Goal: Task Accomplishment & Management: Manage account settings

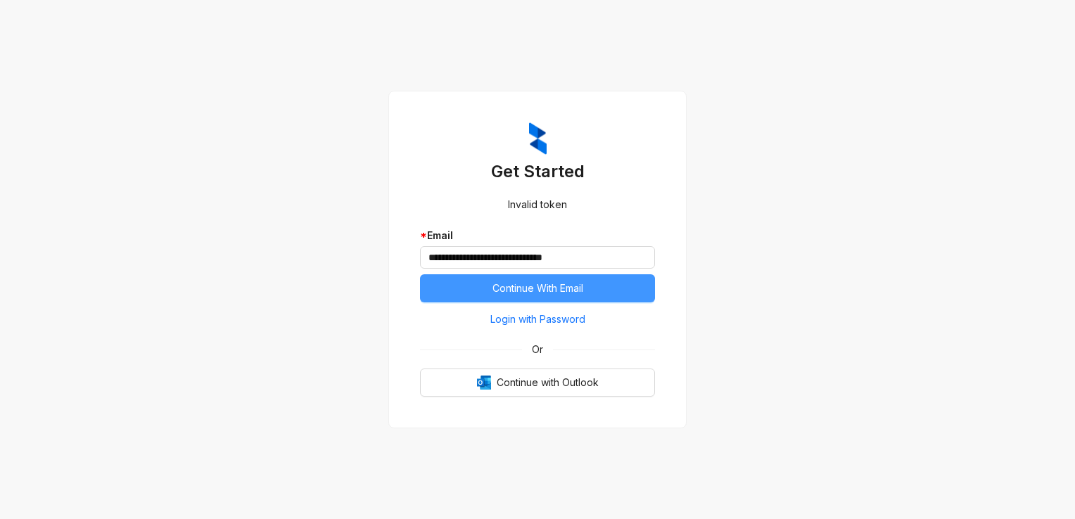
click at [532, 286] on span "Continue With Email" at bounding box center [537, 288] width 91 height 15
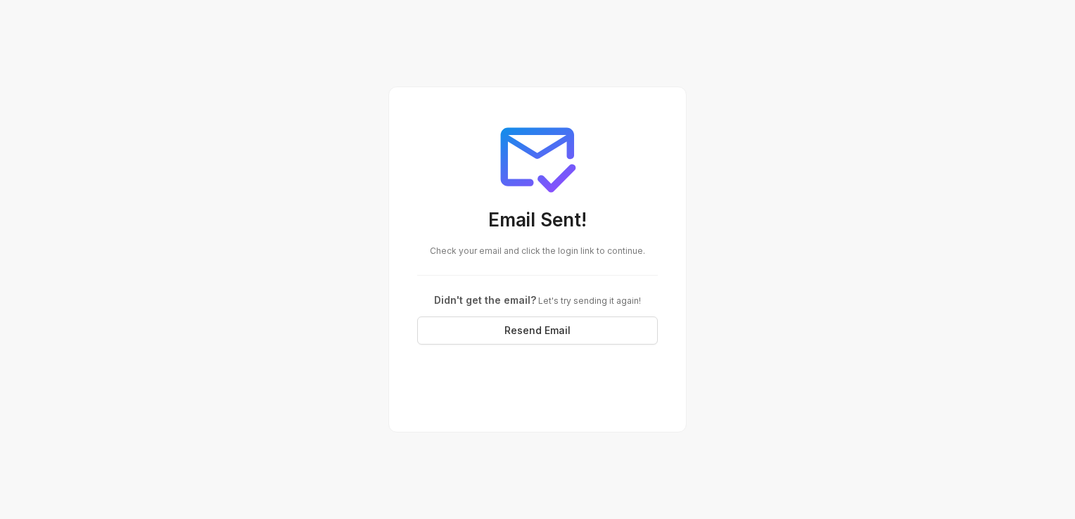
click at [281, 288] on div "Email Sent! Check your email and click the login link to continue. Didn't get t…" at bounding box center [537, 259] width 1075 height 519
drag, startPoint x: 286, startPoint y: 279, endPoint x: 438, endPoint y: 233, distance: 158.6
click at [288, 274] on div "Email Sent! Check your email and click the login link to continue. Didn't get t…" at bounding box center [537, 259] width 1075 height 519
click at [530, 329] on span "Resend Email" at bounding box center [537, 330] width 66 height 15
click at [237, 233] on div "Email Sent! Check your email and click the login link to continue. Didn't get t…" at bounding box center [537, 259] width 1075 height 519
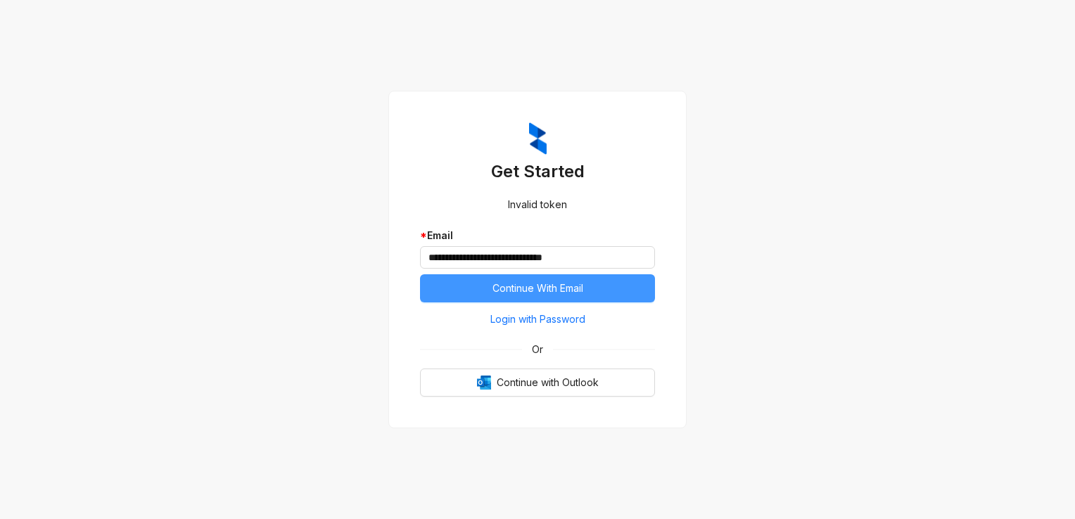
click at [527, 286] on span "Continue With Email" at bounding box center [537, 288] width 91 height 15
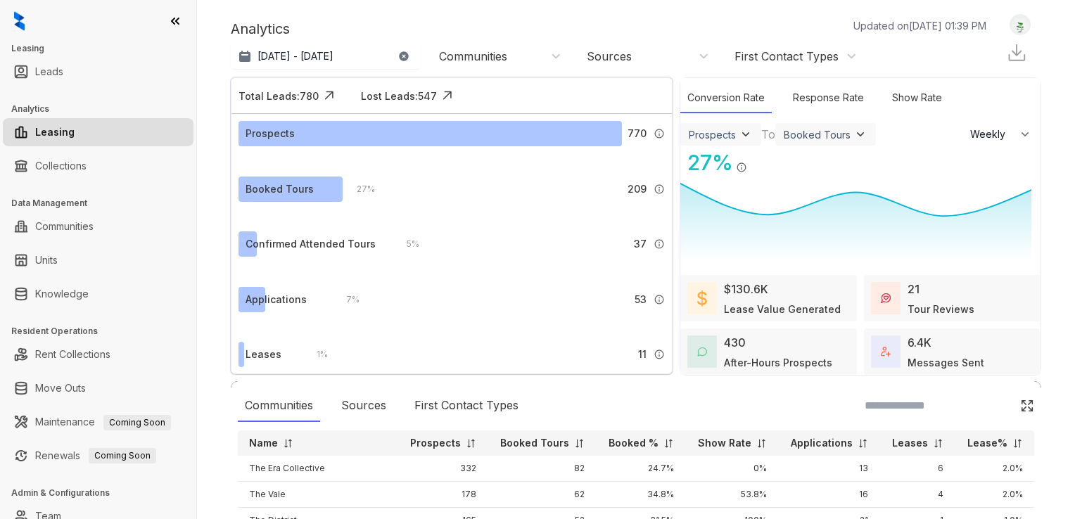
select select "******"
click at [54, 166] on link "Collections" at bounding box center [60, 166] width 51 height 28
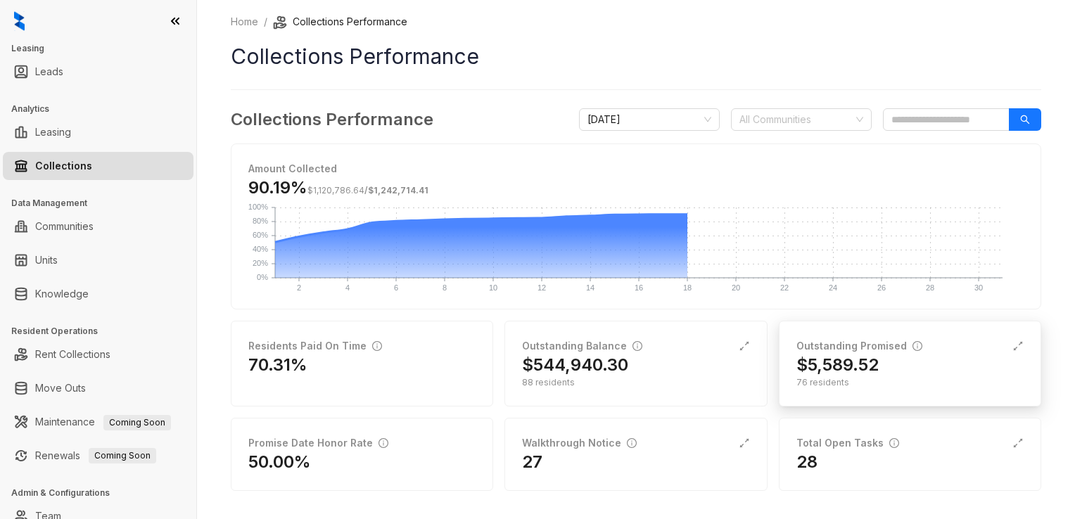
click at [802, 381] on div "76 residents" at bounding box center [909, 382] width 227 height 13
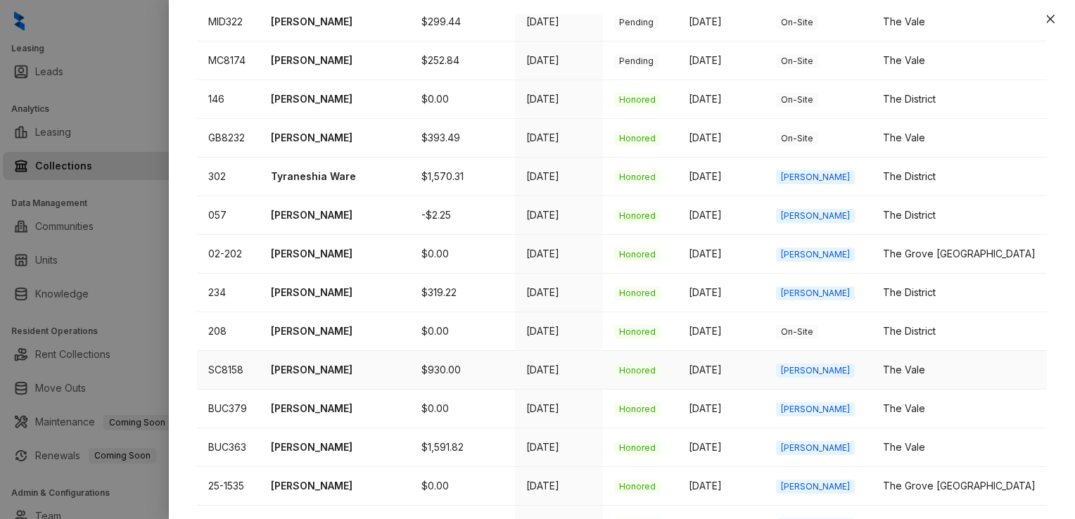
scroll to position [596, 0]
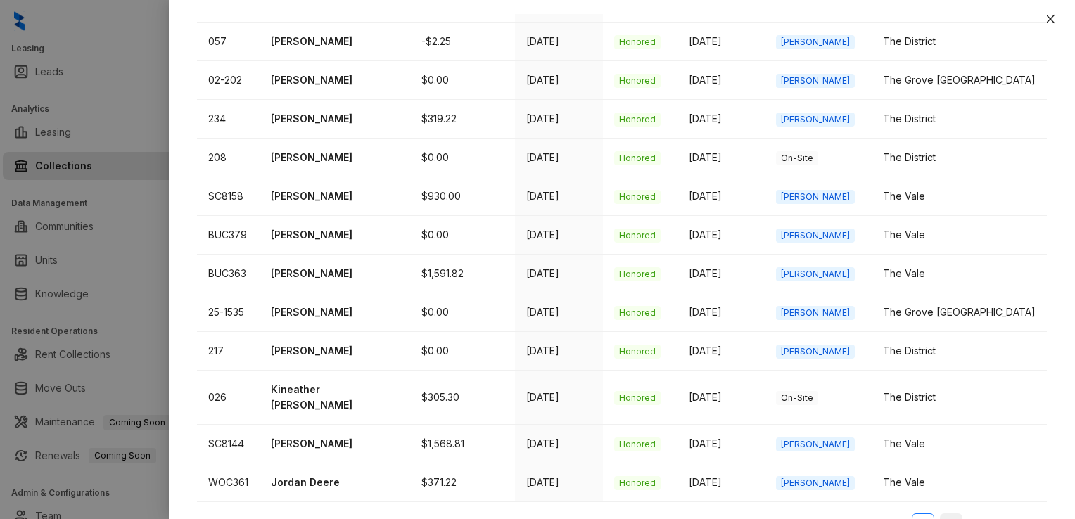
click at [940, 514] on link "2" at bounding box center [950, 524] width 21 height 21
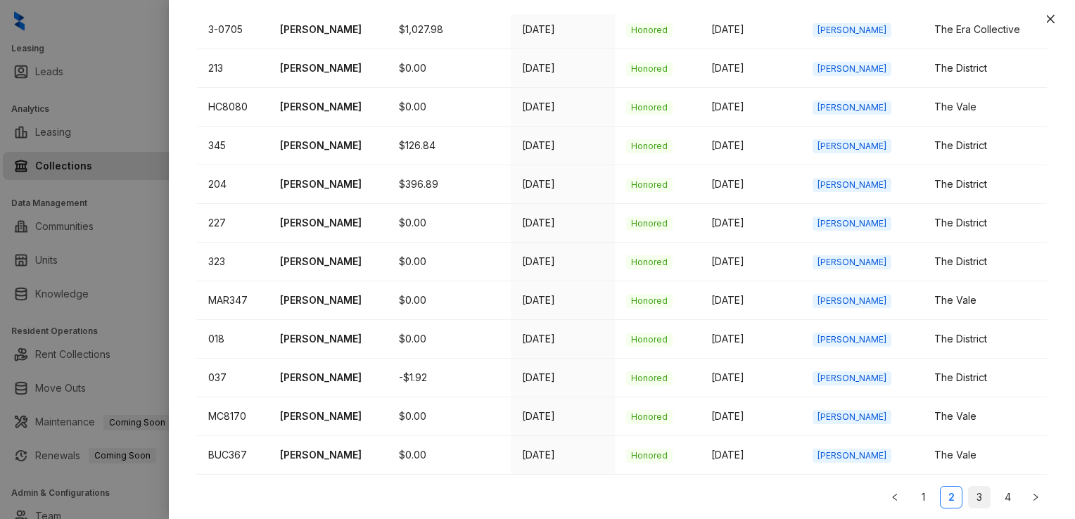
click at [968, 492] on link "3" at bounding box center [978, 497] width 21 height 21
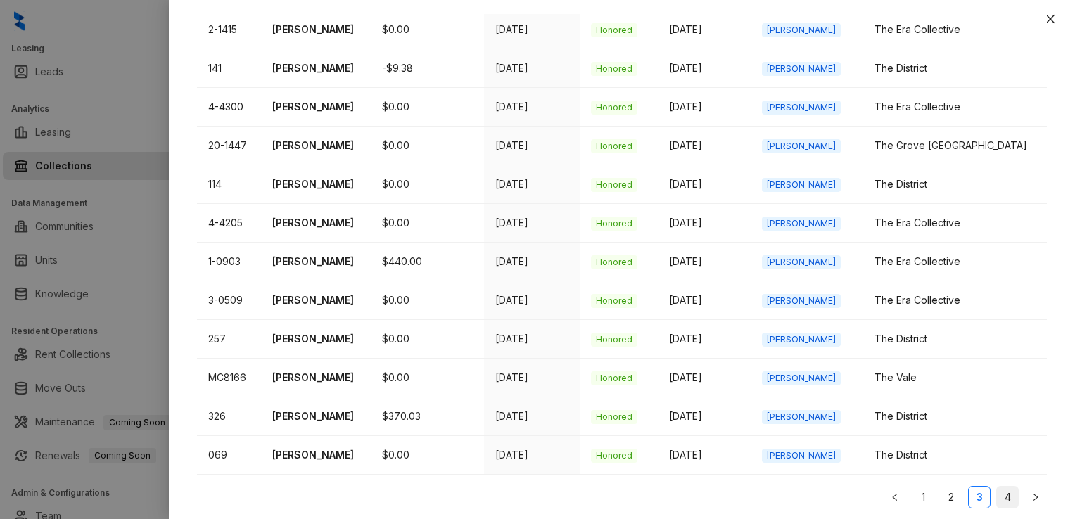
click at [996, 491] on link "4" at bounding box center [1006, 497] width 21 height 21
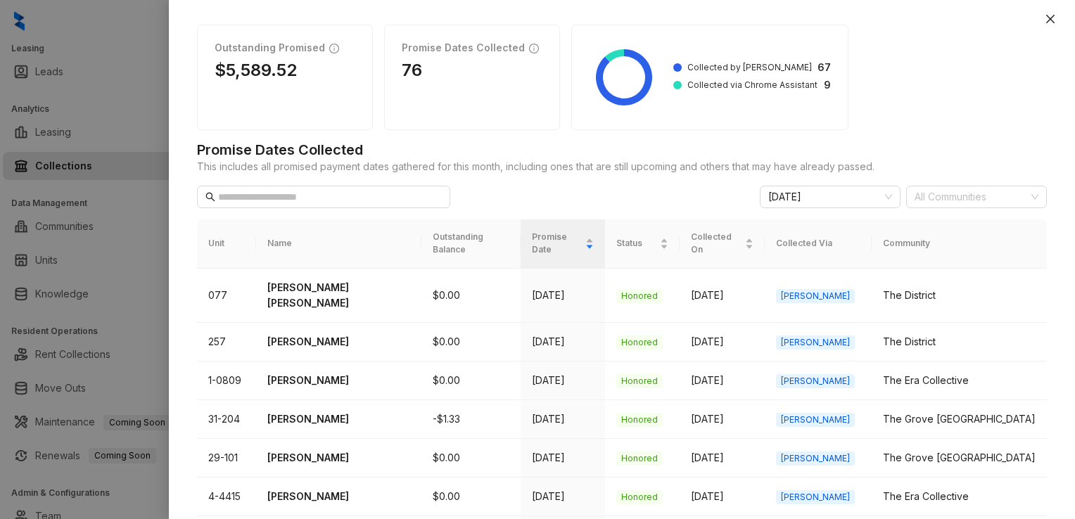
scroll to position [0, 0]
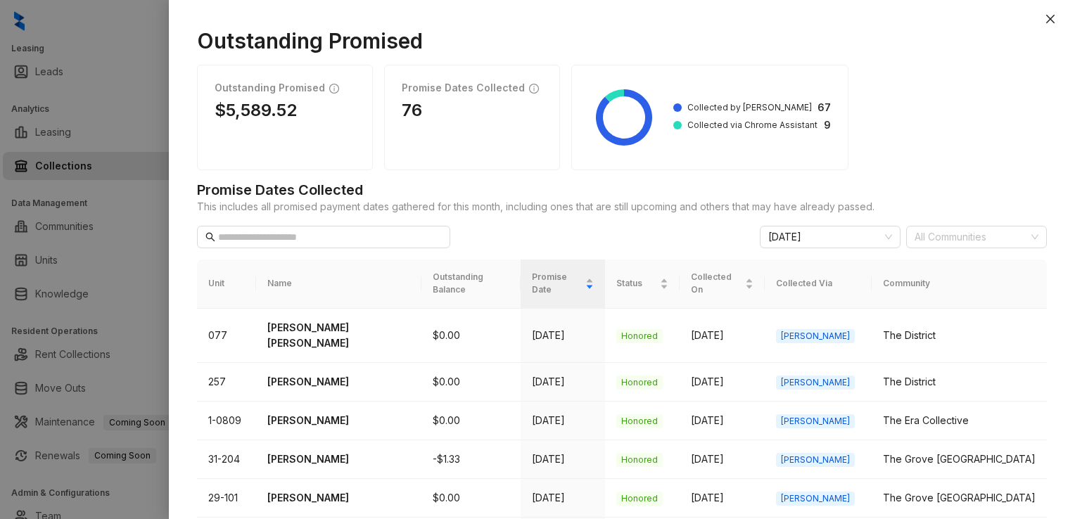
select select "******"
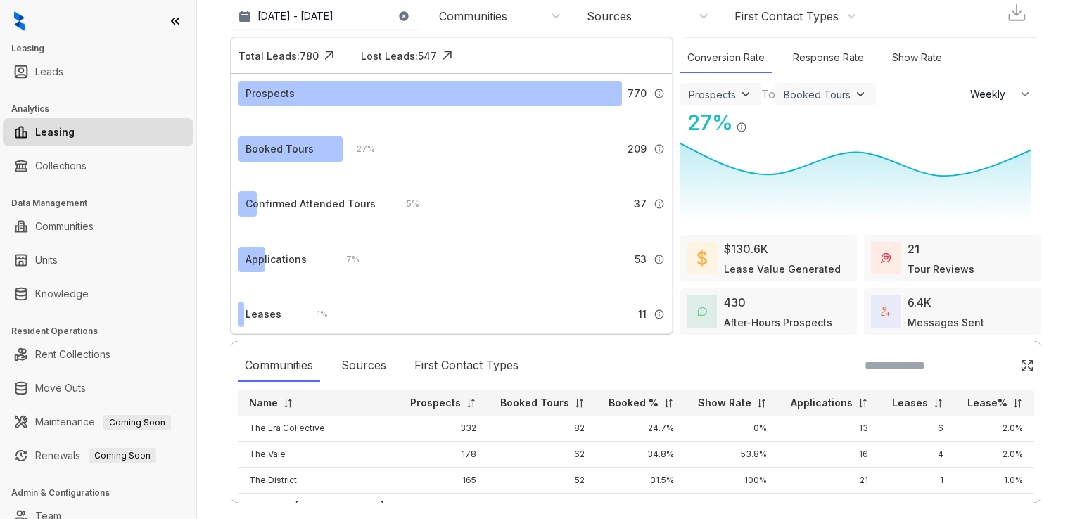
scroll to position [57, 0]
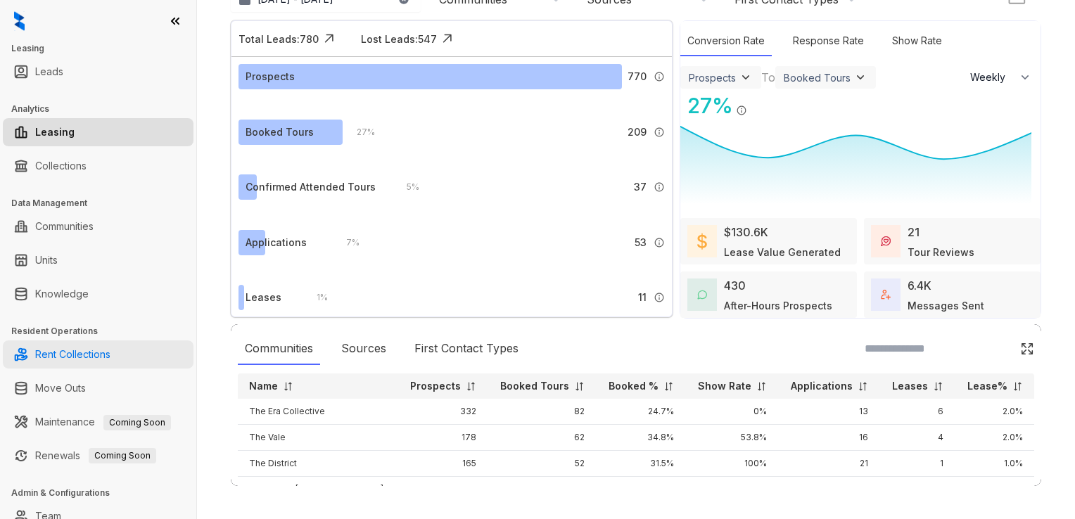
click at [67, 351] on link "Rent Collections" at bounding box center [72, 354] width 75 height 28
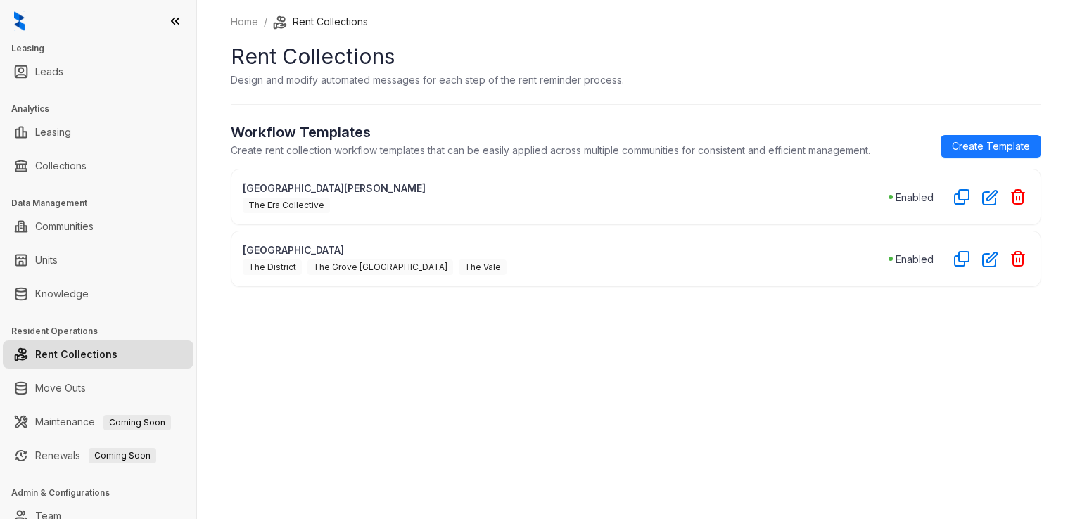
click at [284, 204] on span "The Era Collective" at bounding box center [286, 205] width 87 height 15
click at [272, 187] on p "[GEOGRAPHIC_DATA][PERSON_NAME]" at bounding box center [566, 188] width 646 height 15
click at [328, 18] on li "Rent Collections" at bounding box center [320, 21] width 95 height 15
click at [982, 198] on icon "button" at bounding box center [990, 197] width 16 height 16
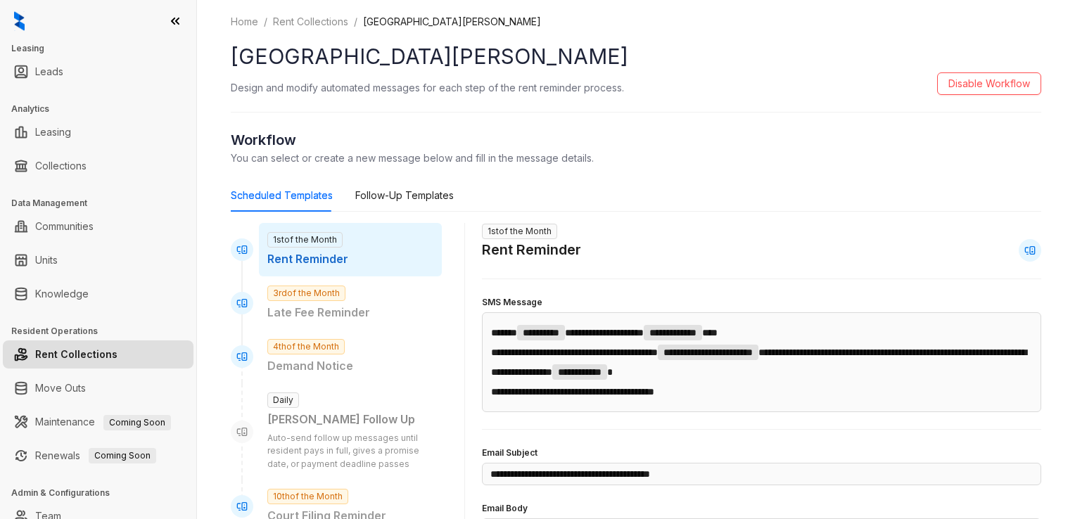
click at [61, 350] on link "Rent Collections" at bounding box center [76, 354] width 82 height 28
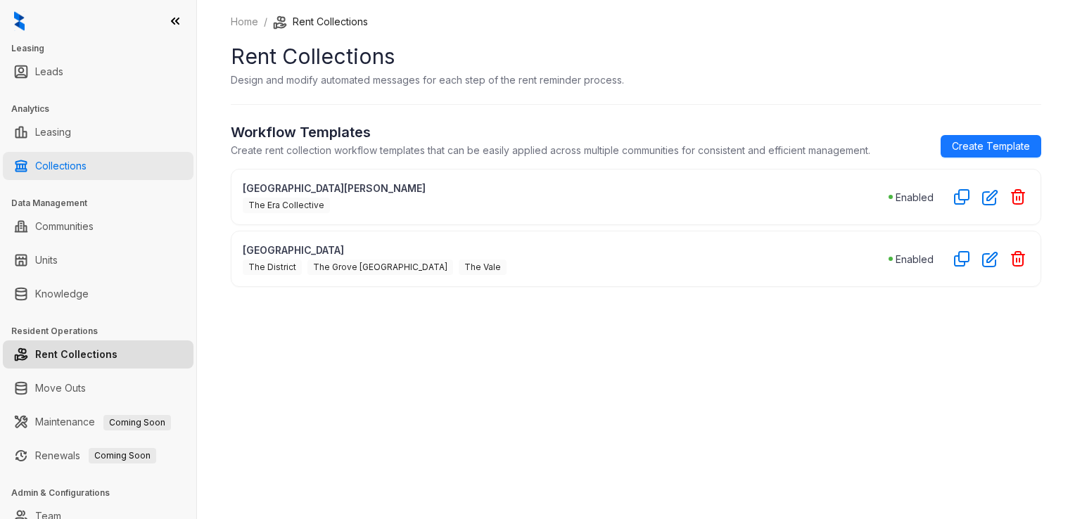
click at [62, 164] on link "Collections" at bounding box center [60, 166] width 51 height 28
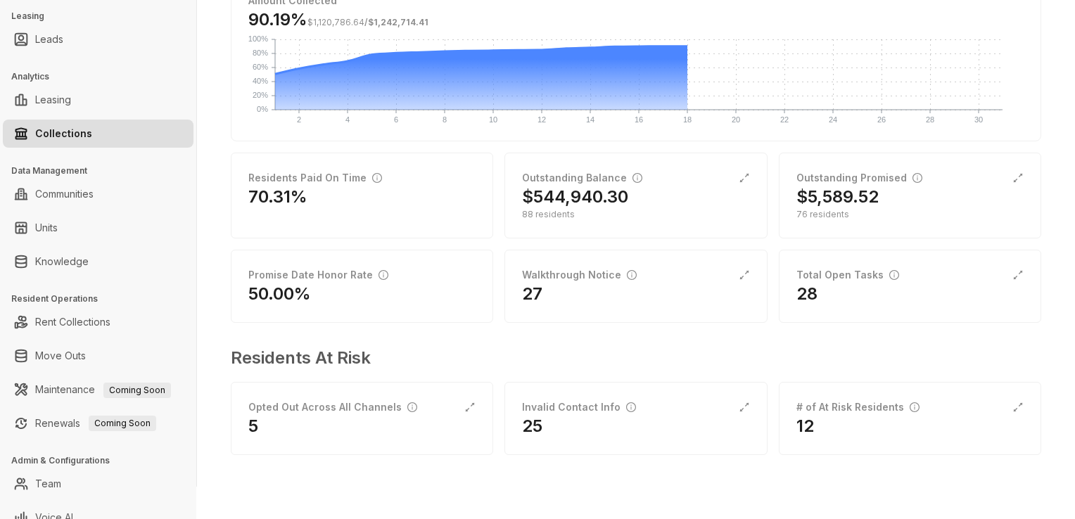
scroll to position [48, 0]
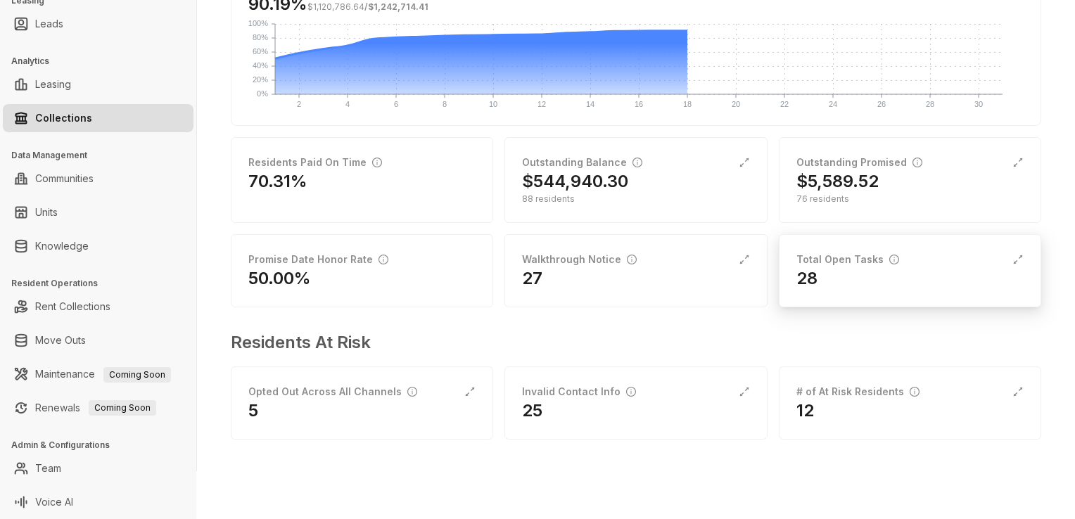
click at [796, 277] on h2 "28" at bounding box center [806, 278] width 21 height 23
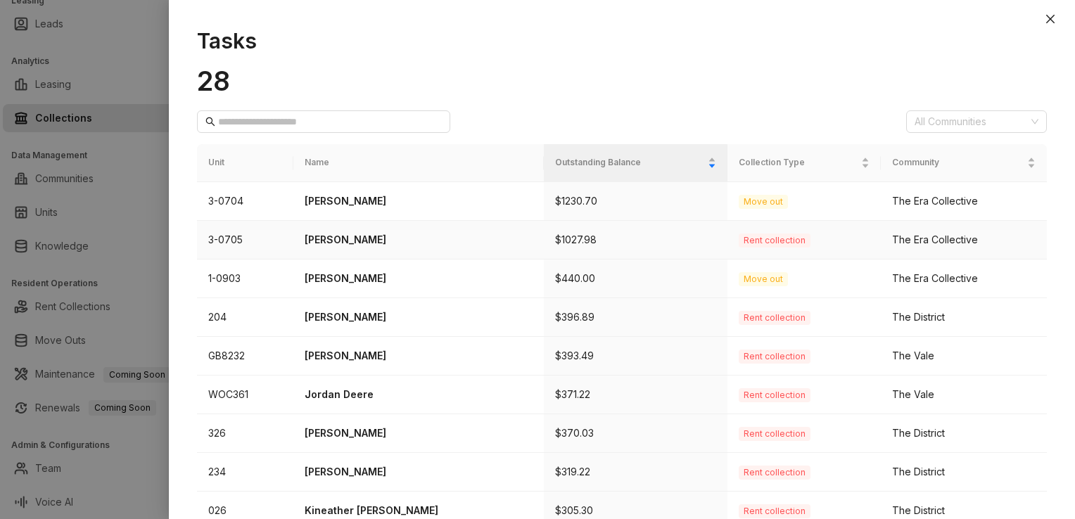
click at [907, 241] on div "The Era Collective" at bounding box center [963, 239] width 143 height 15
click at [738, 201] on span "Move out" at bounding box center [762, 202] width 49 height 14
click at [350, 200] on p "[PERSON_NAME]" at bounding box center [418, 200] width 228 height 15
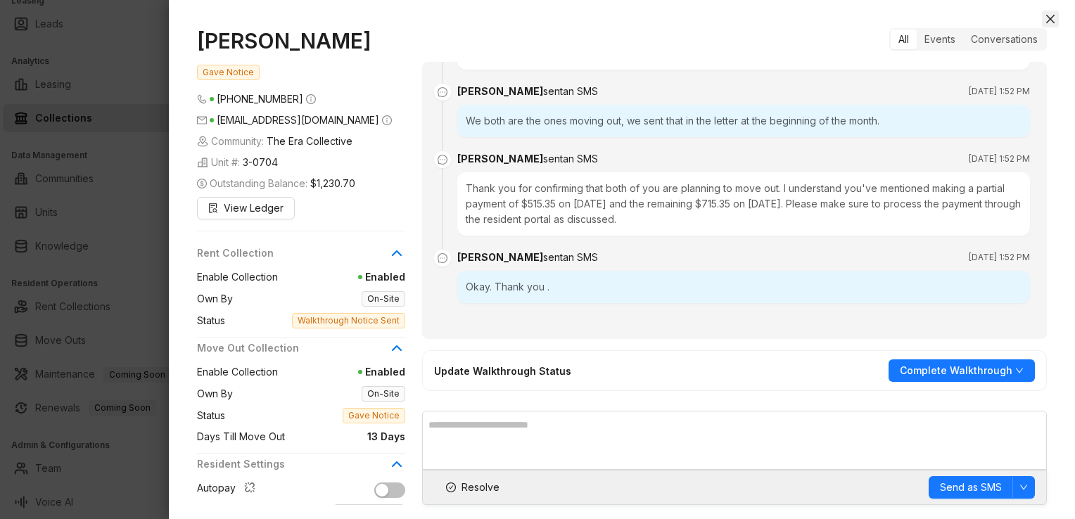
click at [1052, 20] on icon "close" at bounding box center [1049, 18] width 11 height 11
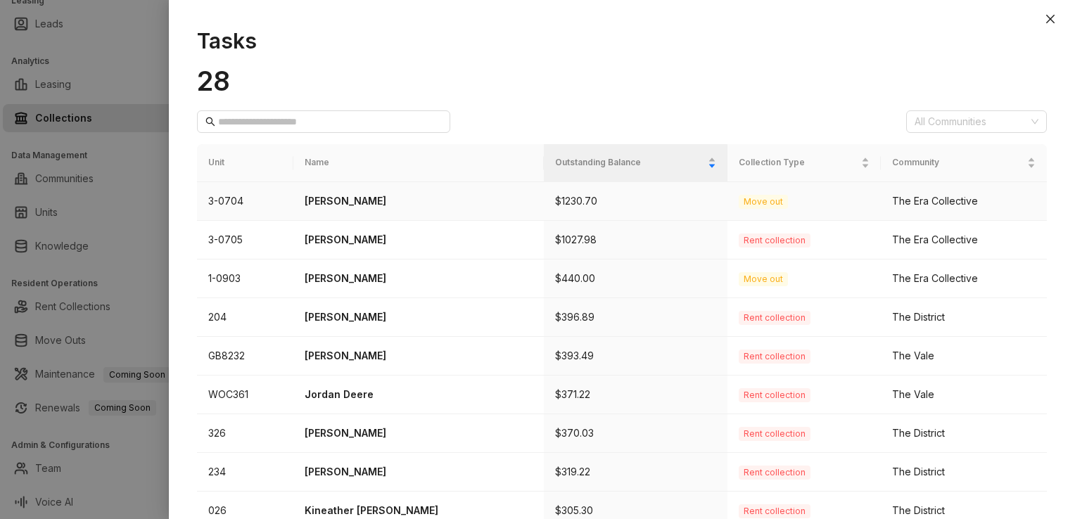
click at [342, 200] on p "[PERSON_NAME]" at bounding box center [418, 200] width 228 height 15
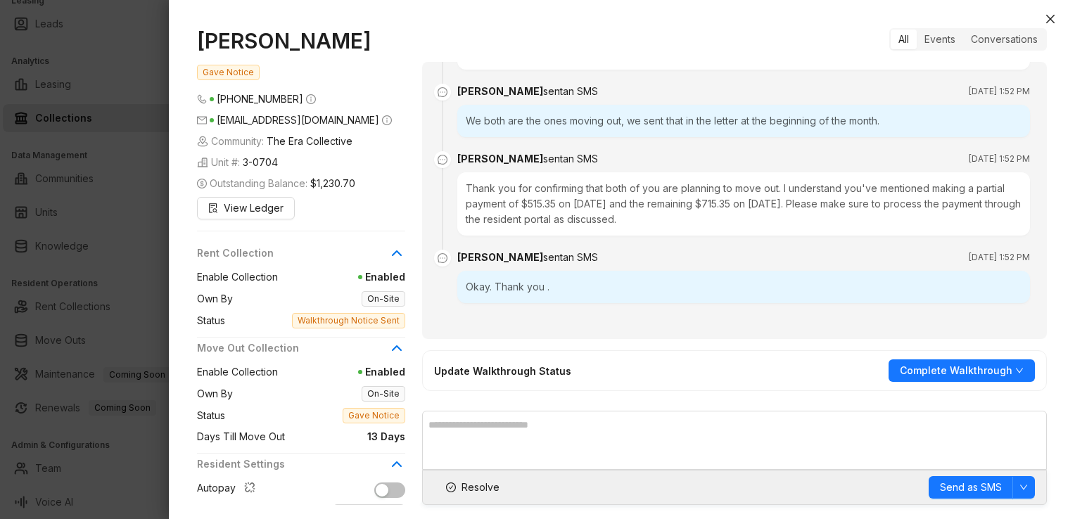
scroll to position [2937, 0]
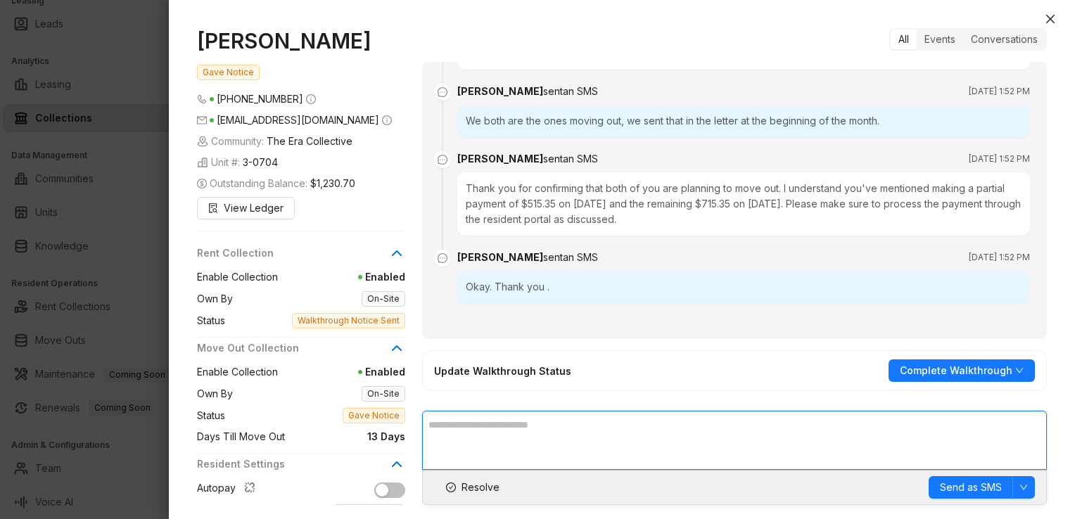
click at [498, 446] on textarea at bounding box center [734, 440] width 624 height 59
click at [456, 444] on textarea at bounding box center [734, 440] width 624 height 59
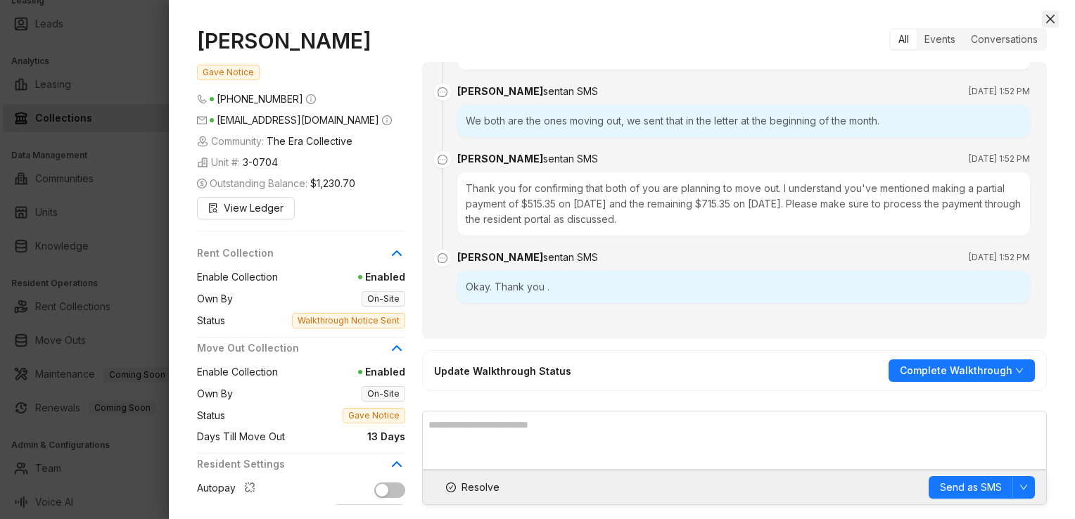
click at [1051, 18] on icon "close" at bounding box center [1049, 18] width 11 height 11
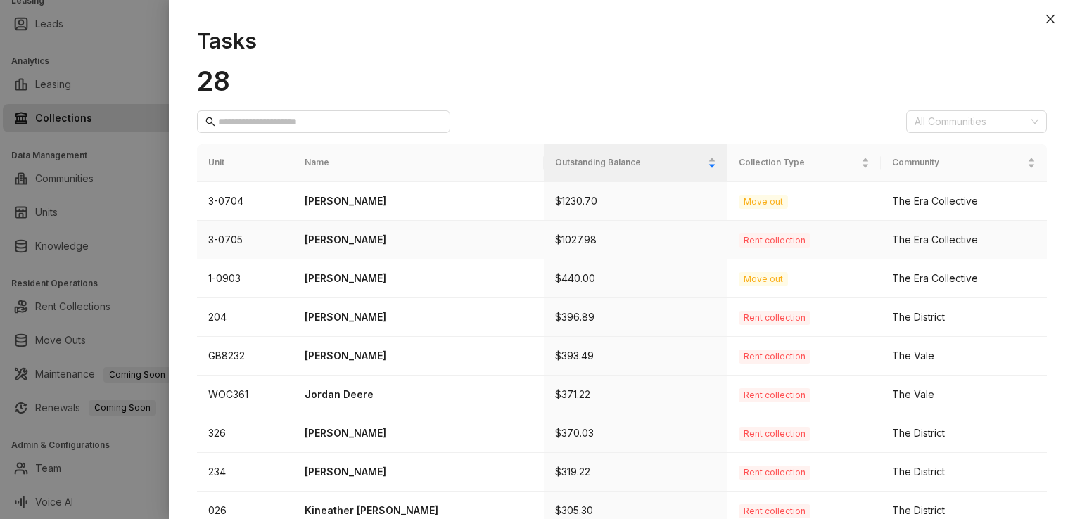
click at [333, 242] on p "[PERSON_NAME]" at bounding box center [418, 239] width 228 height 15
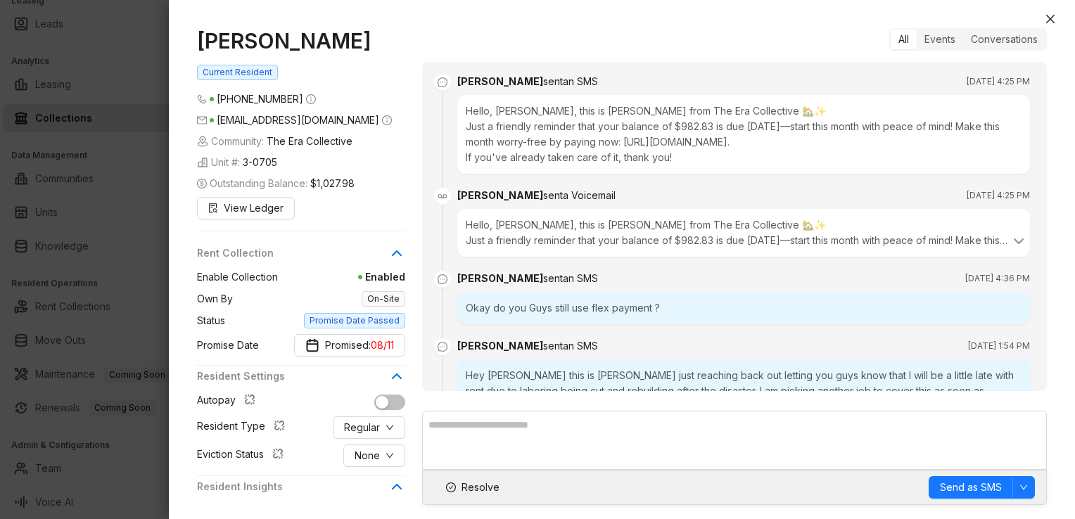
scroll to position [3948, 0]
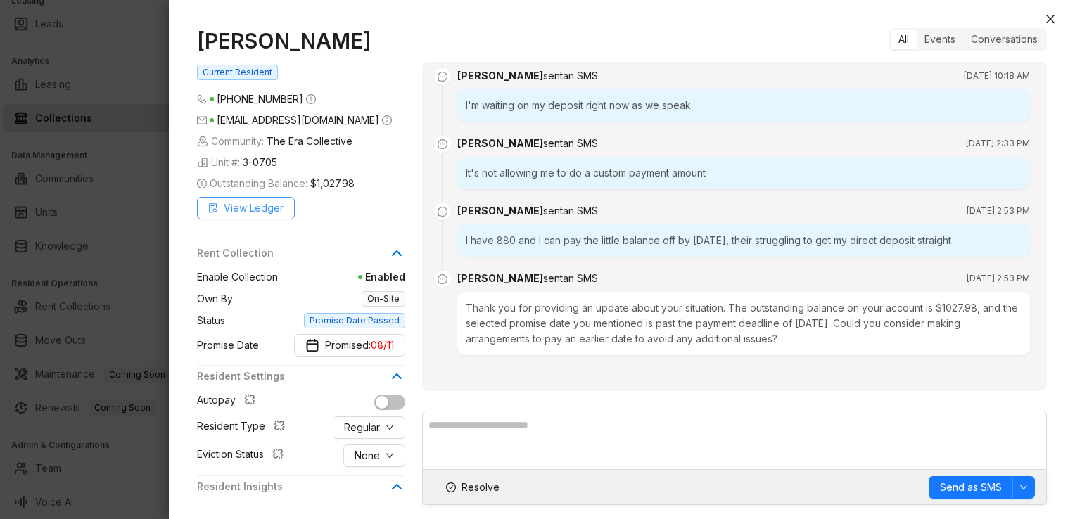
click at [248, 203] on span "View Ledger" at bounding box center [254, 207] width 60 height 15
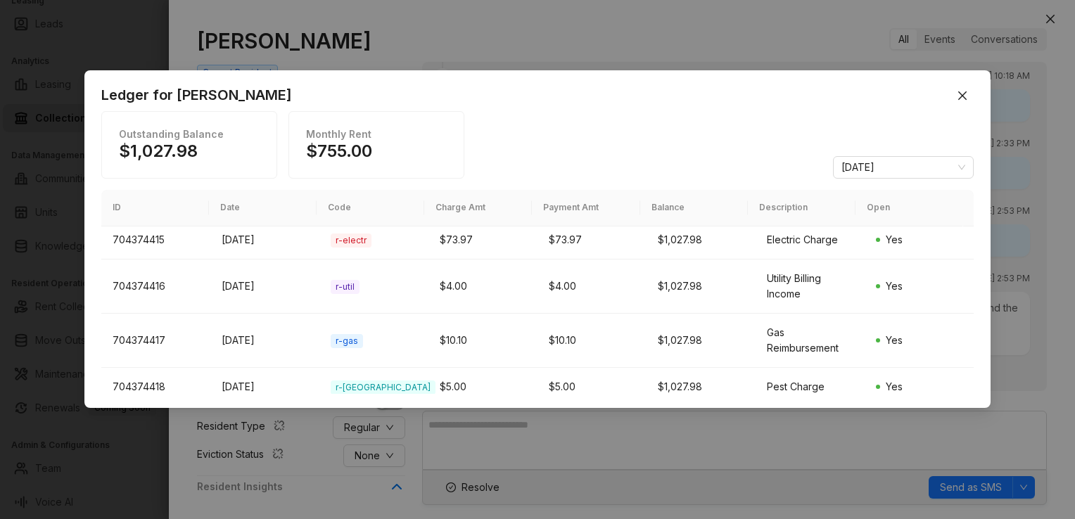
scroll to position [0, 0]
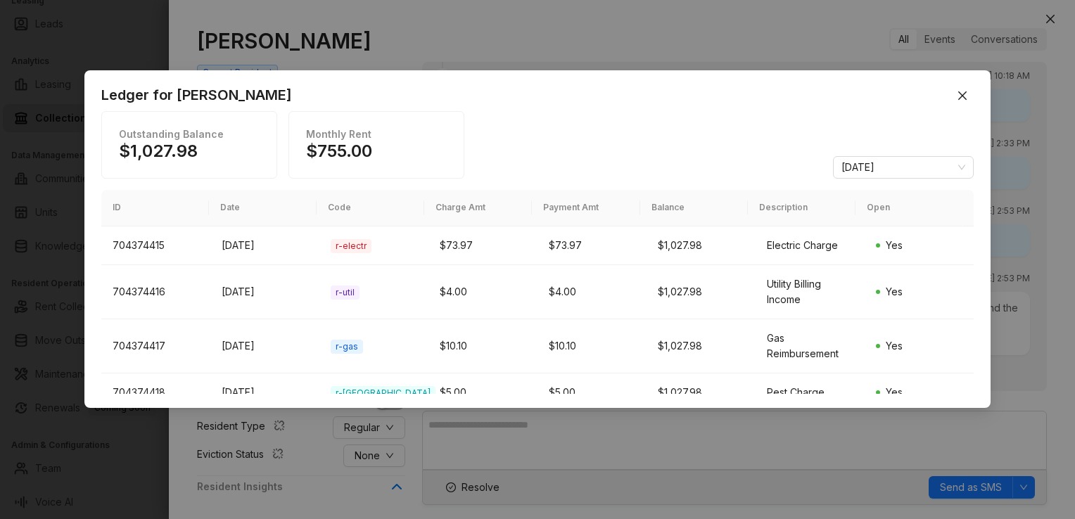
drag, startPoint x: 964, startPoint y: 99, endPoint x: 776, endPoint y: 124, distance: 189.4
click at [963, 99] on icon "close" at bounding box center [961, 95] width 11 height 11
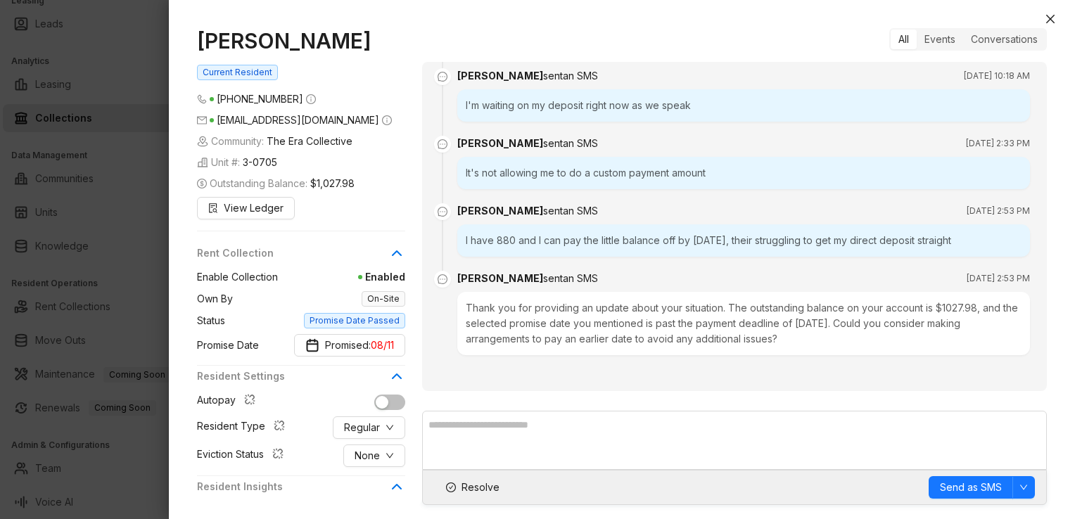
click at [323, 37] on h1 "[PERSON_NAME]" at bounding box center [301, 40] width 208 height 25
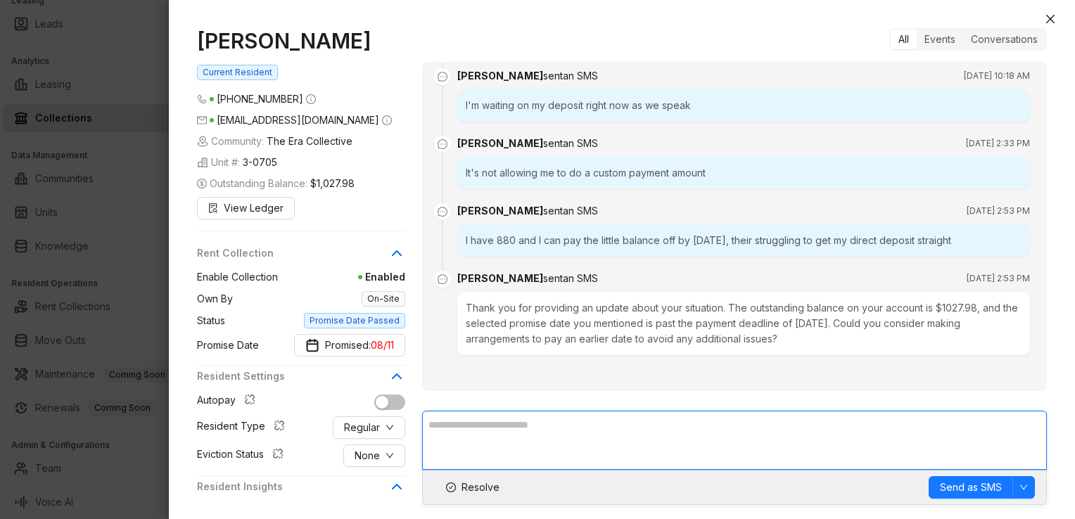
click at [524, 420] on textarea at bounding box center [734, 440] width 624 height 59
type textarea "*"
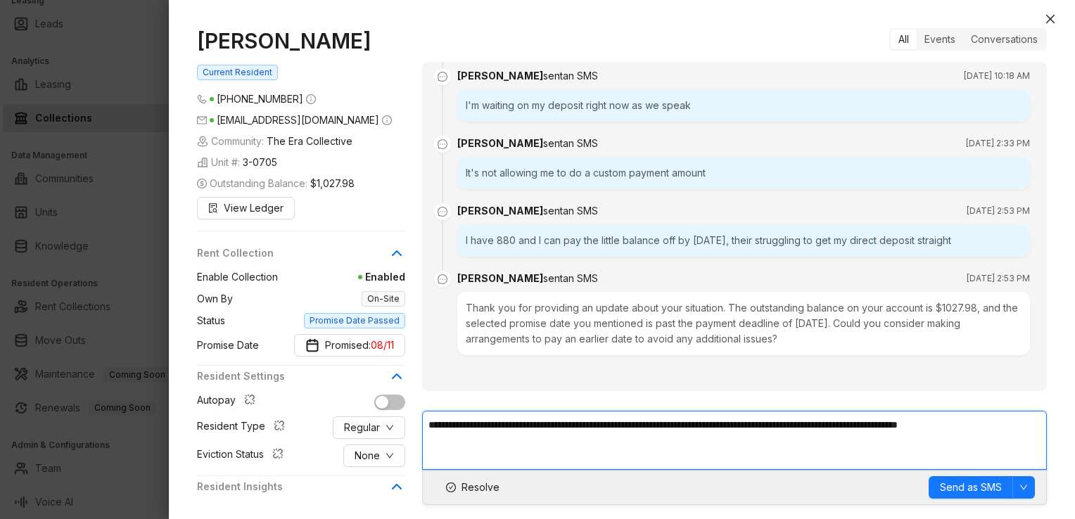
click at [675, 425] on textarea "**********" at bounding box center [734, 440] width 624 height 59
click at [786, 430] on textarea "**********" at bounding box center [734, 440] width 624 height 59
click at [752, 432] on textarea "**********" at bounding box center [734, 440] width 624 height 59
type textarea "**********"
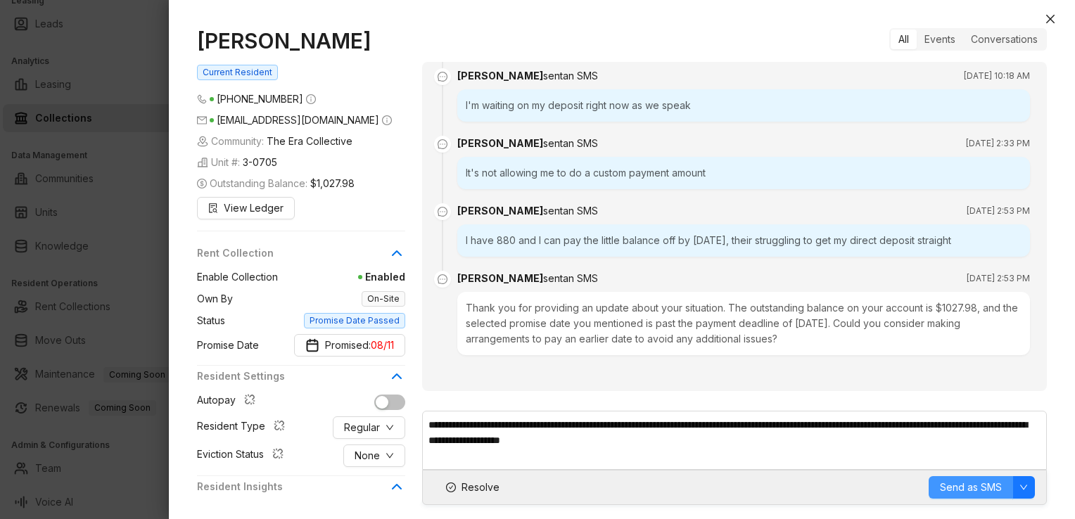
click at [962, 488] on span "Send as SMS" at bounding box center [971, 487] width 62 height 15
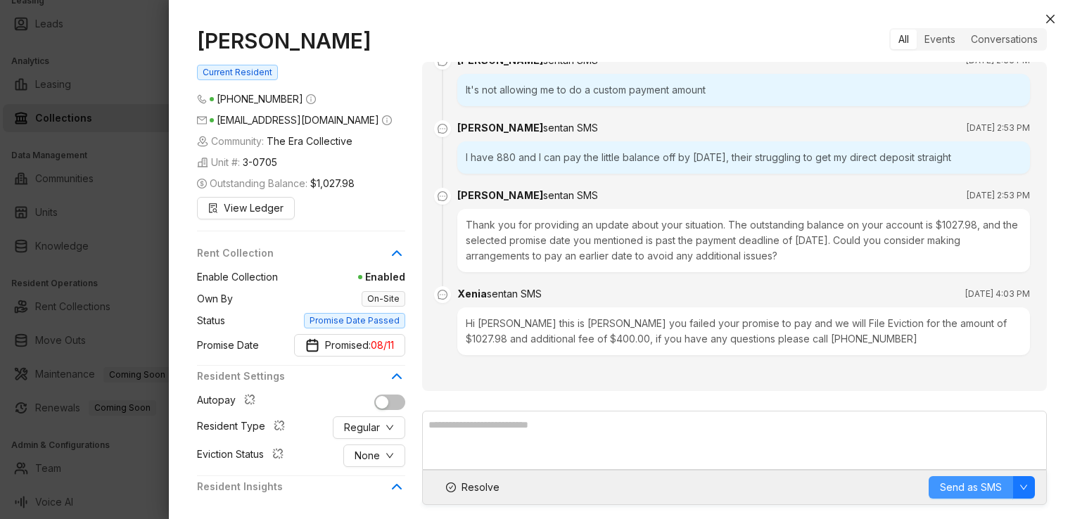
scroll to position [4031, 0]
click at [481, 488] on span "Resolve" at bounding box center [480, 487] width 38 height 15
click at [1052, 23] on icon "close" at bounding box center [1049, 18] width 11 height 11
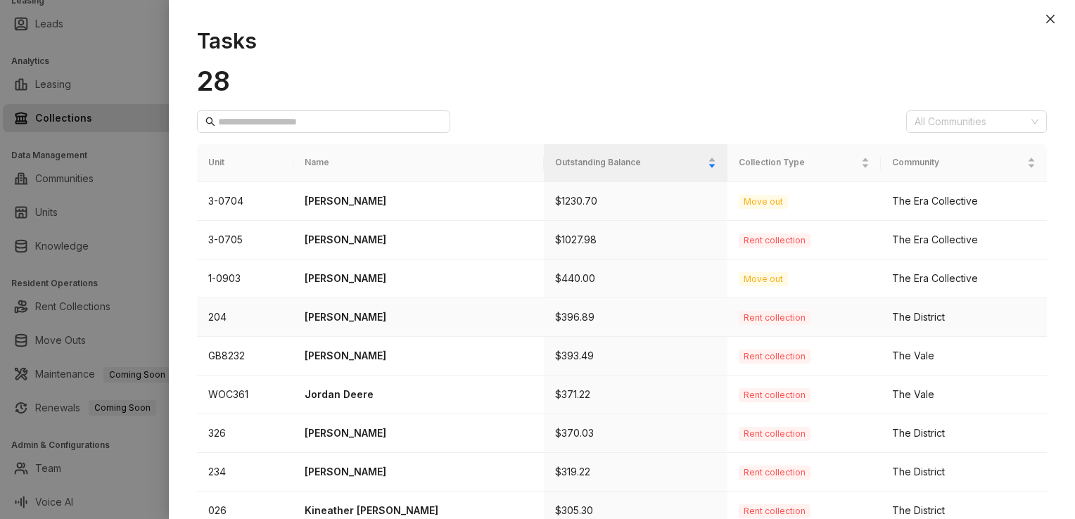
click at [350, 314] on p "[PERSON_NAME]" at bounding box center [418, 316] width 228 height 15
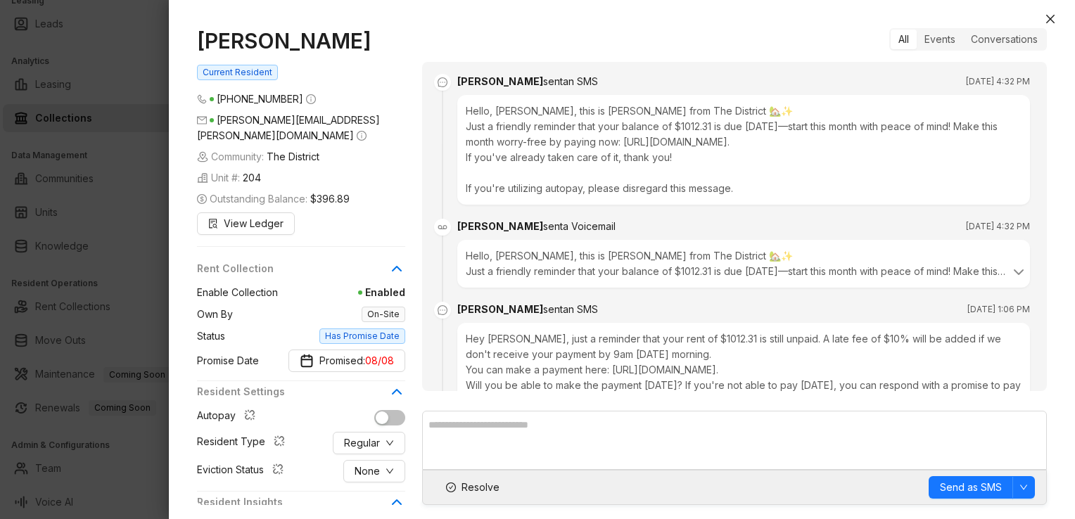
scroll to position [3612, 0]
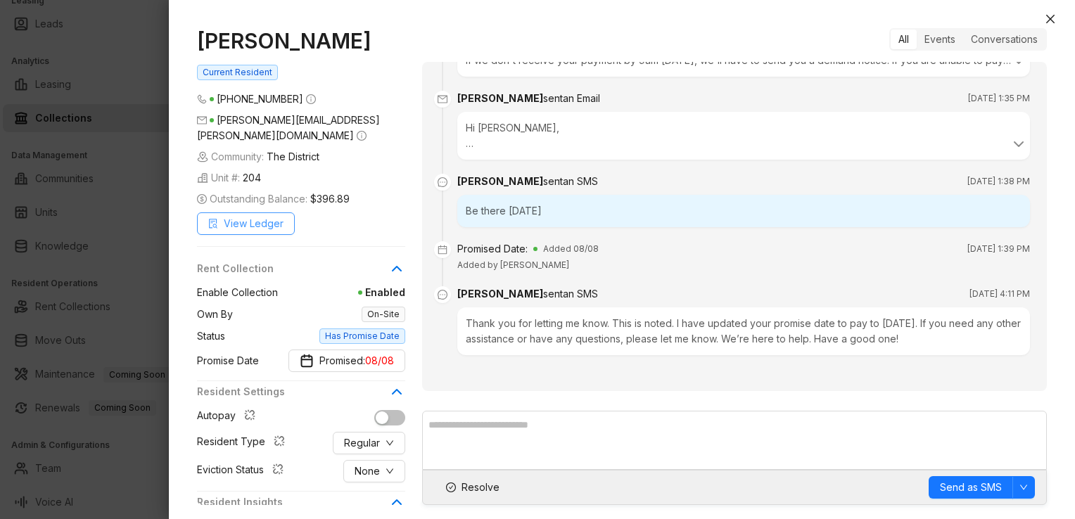
click at [248, 216] on span "View Ledger" at bounding box center [254, 223] width 60 height 15
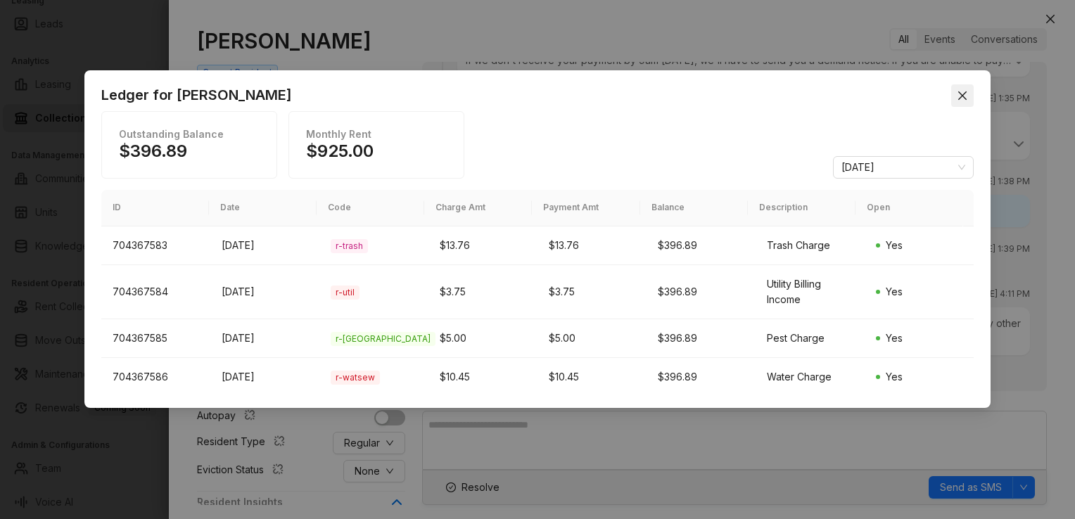
click at [966, 94] on icon "close" at bounding box center [961, 95] width 11 height 11
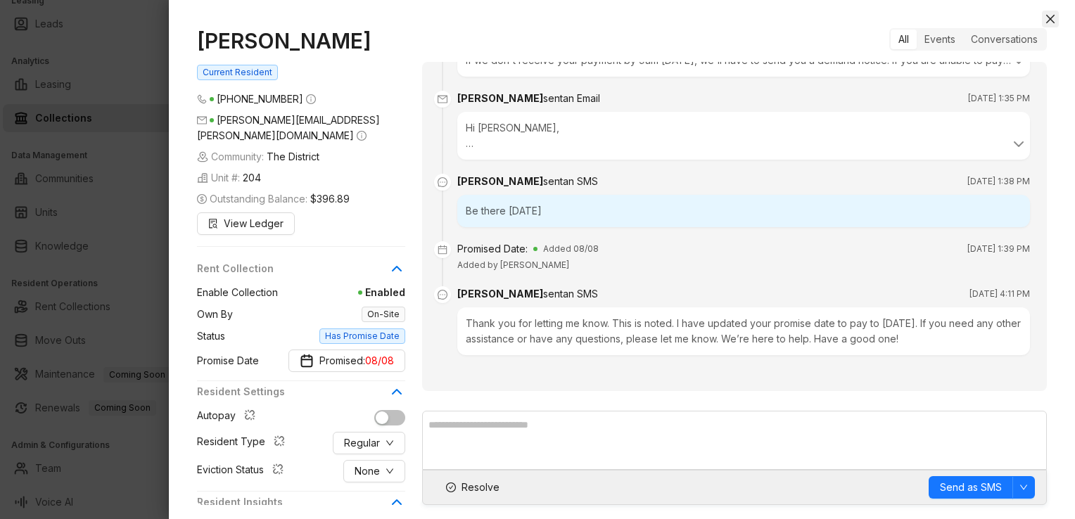
click at [1047, 15] on icon "close" at bounding box center [1050, 19] width 8 height 8
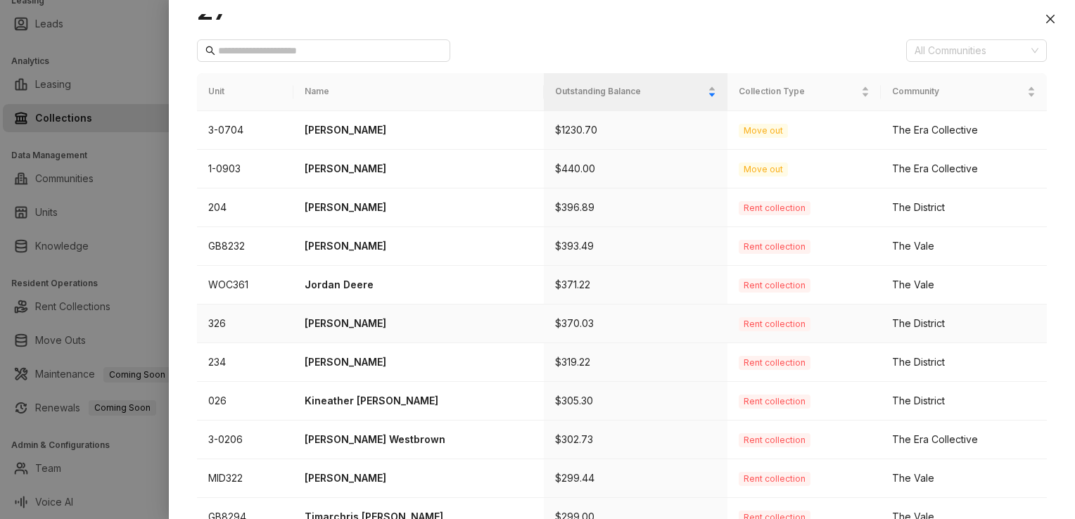
scroll to position [211, 0]
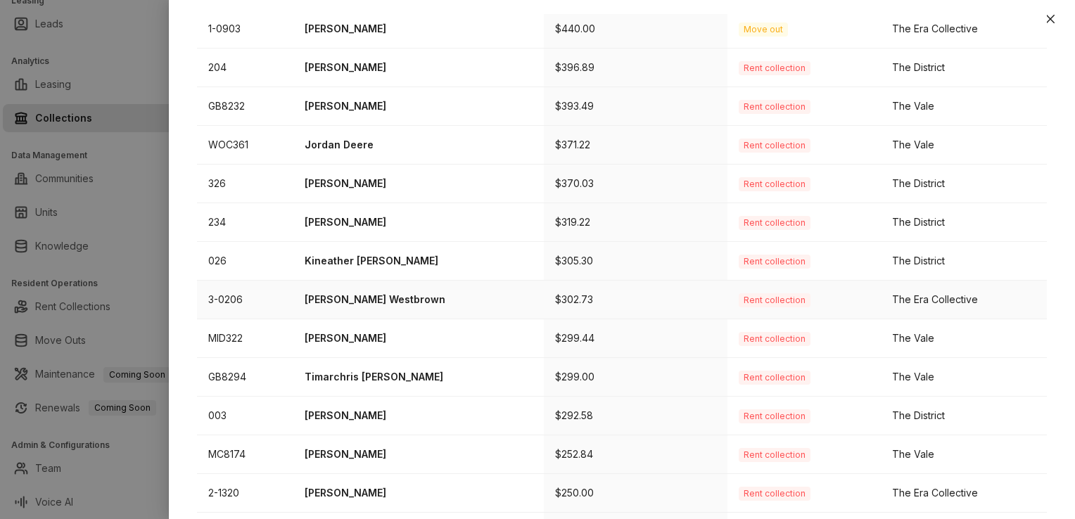
click at [340, 297] on p "[PERSON_NAME] Westbrown" at bounding box center [418, 299] width 228 height 15
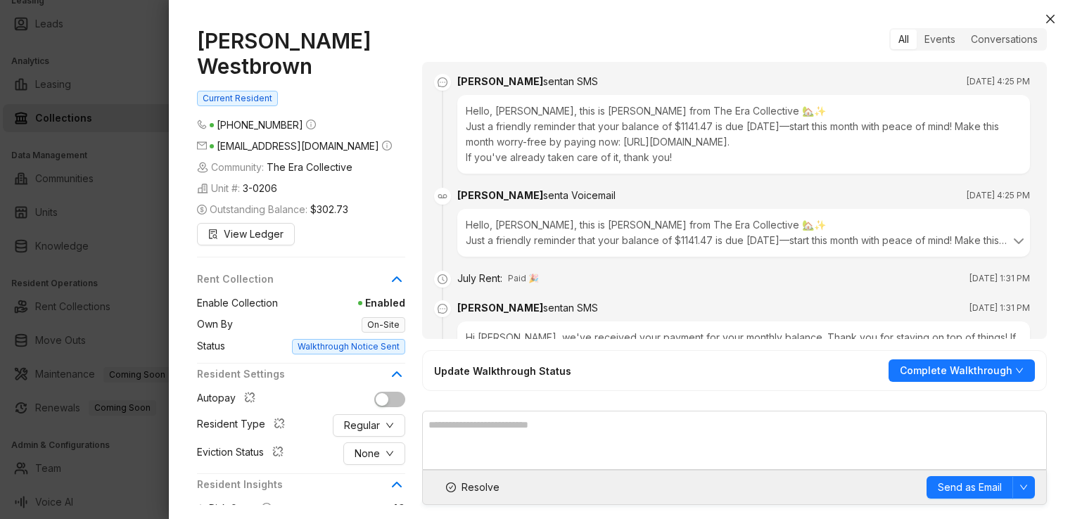
scroll to position [2267, 0]
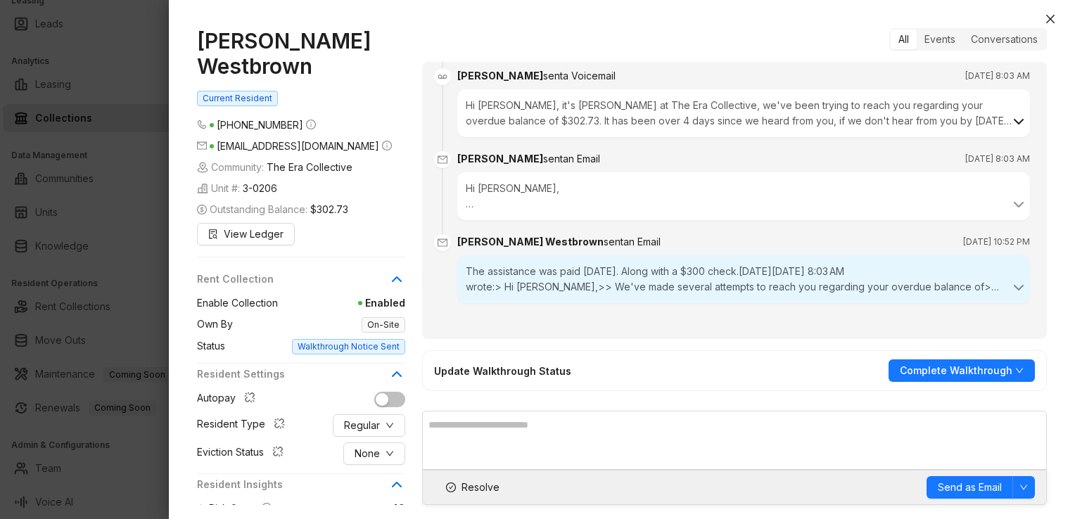
click at [1010, 127] on icon at bounding box center [1018, 121] width 17 height 17
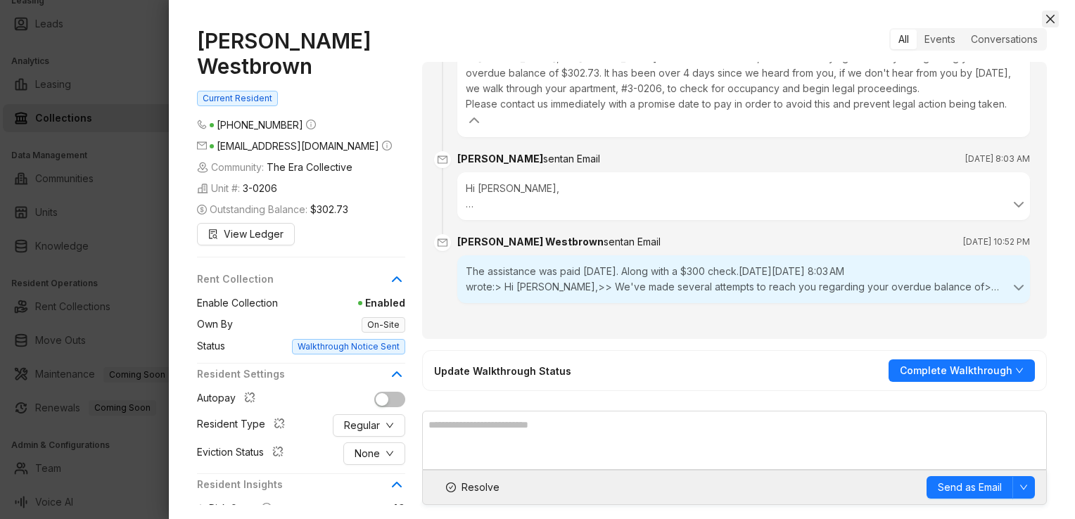
click at [1053, 21] on icon "close" at bounding box center [1049, 18] width 11 height 11
